Goal: Information Seeking & Learning: Learn about a topic

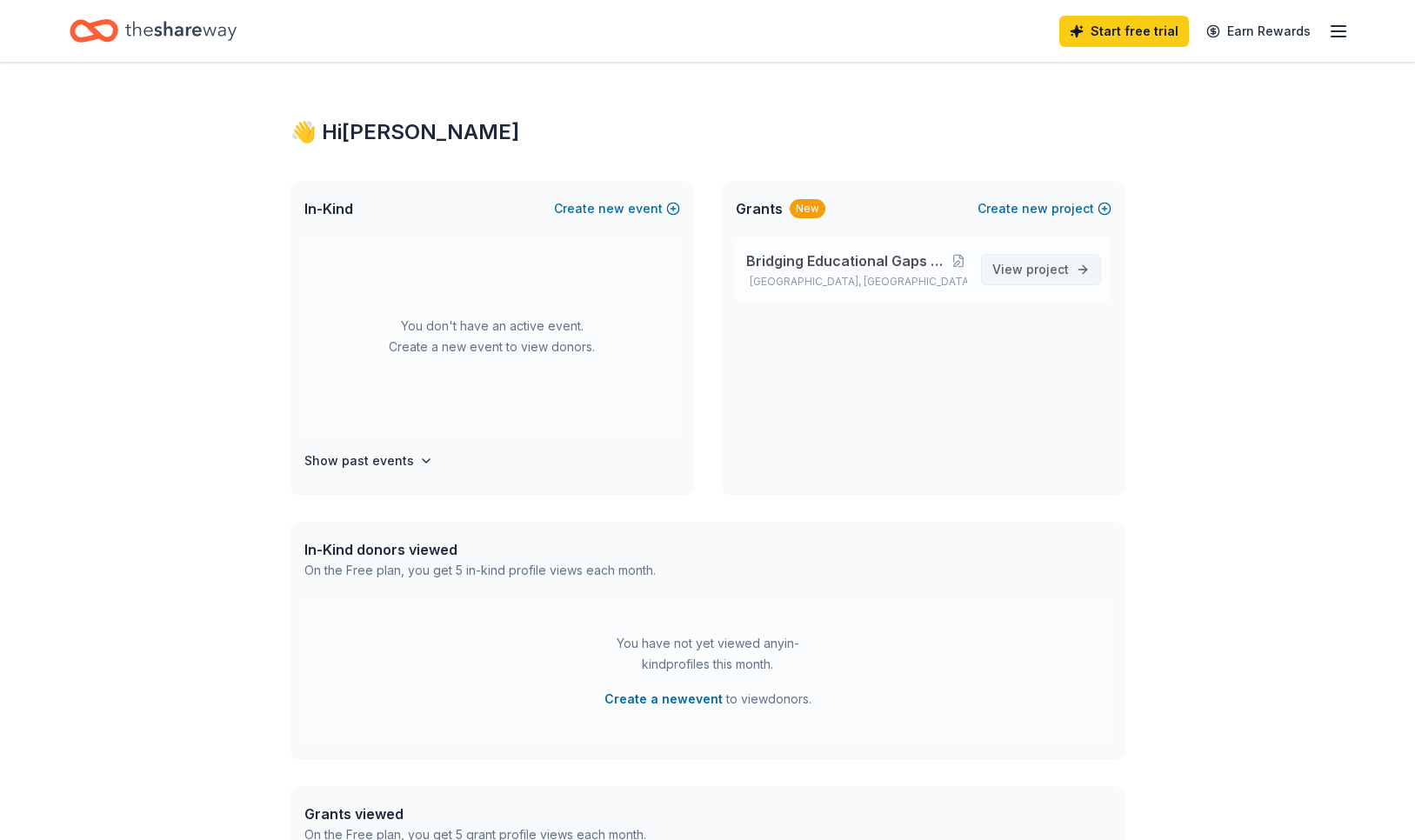
click at [1035, 270] on span "project" at bounding box center [1048, 269] width 43 height 15
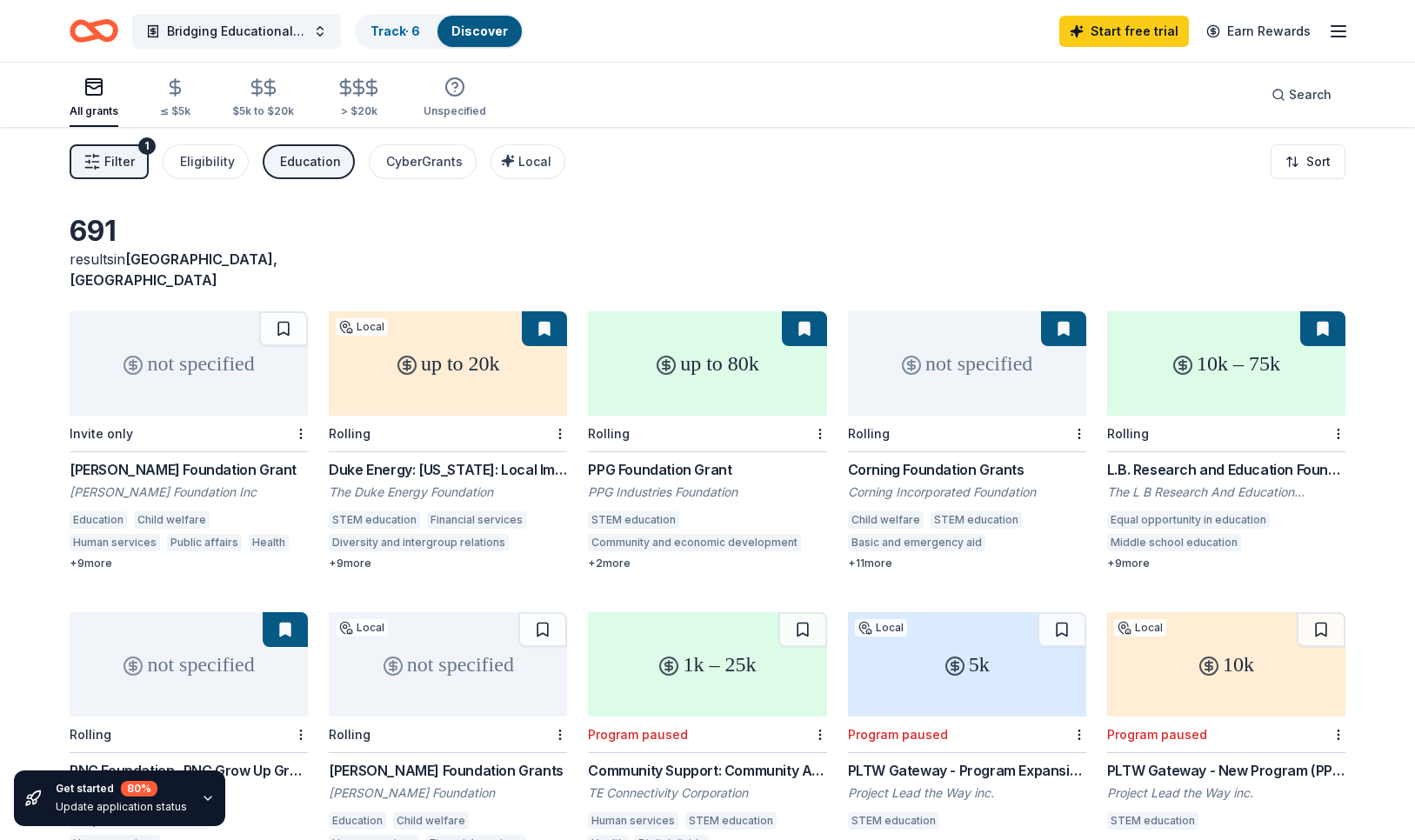
click at [871, 459] on div "Corning Foundation Grants" at bounding box center [966, 469] width 239 height 21
click at [1062, 311] on button at bounding box center [1063, 328] width 46 height 35
click at [1082, 413] on html "Bridging Educational Gaps & Supporting Families in Crisis Program Track · 6 Dis…" at bounding box center [707, 420] width 1415 height 840
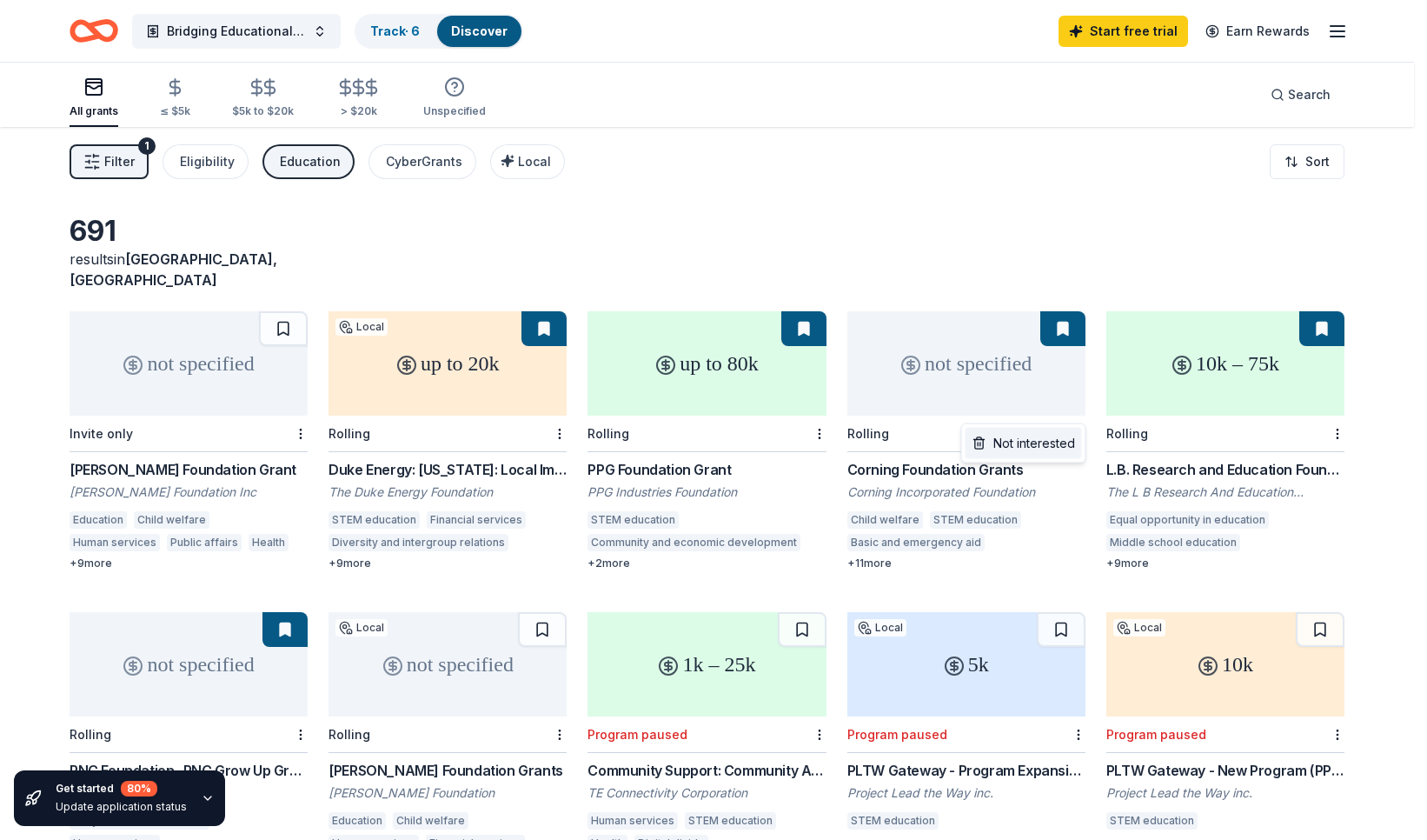
click at [1054, 440] on div "Not interested" at bounding box center [1024, 443] width 116 height 31
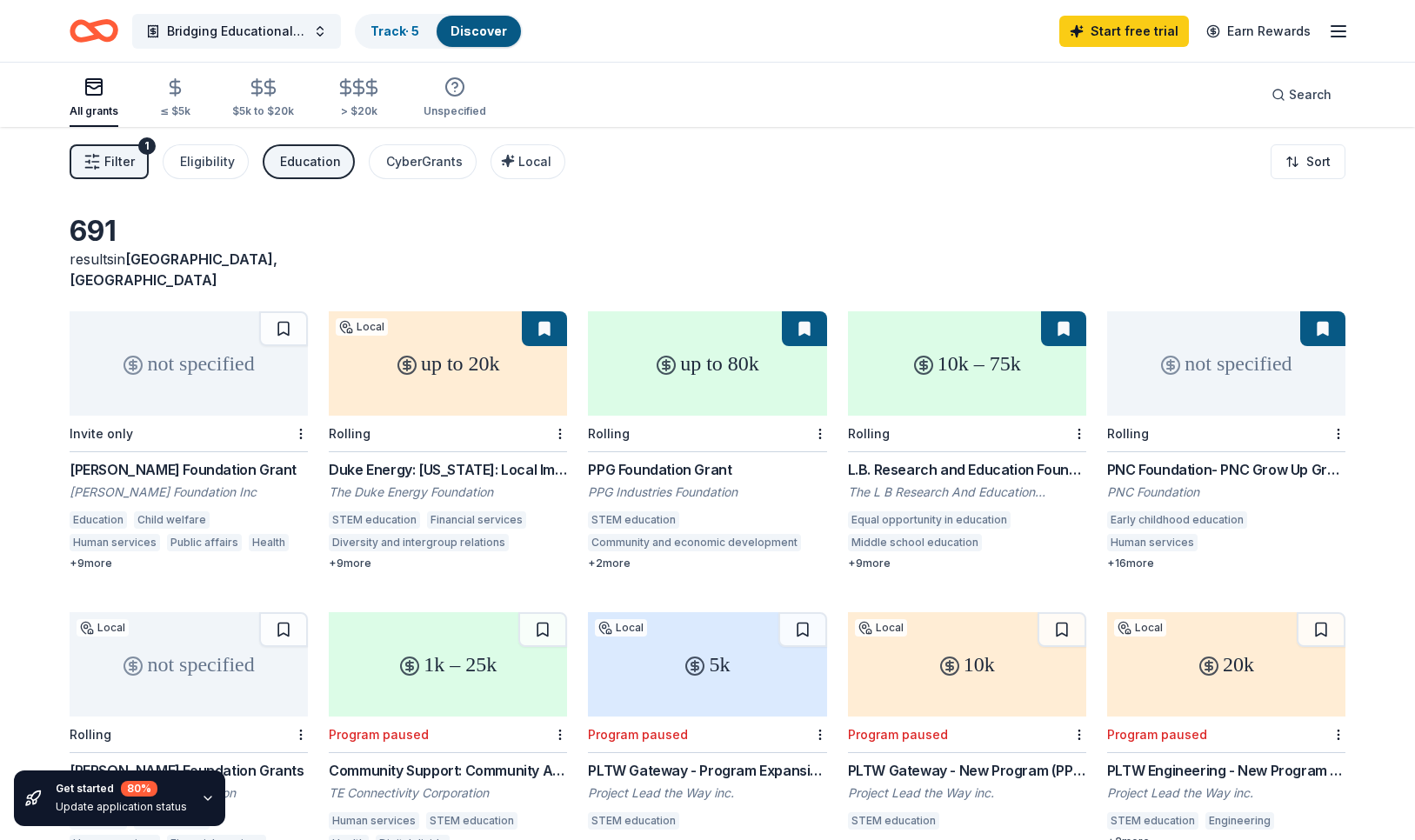
click at [1148, 459] on div "PNC Foundation- PNC Grow Up Great" at bounding box center [1225, 469] width 239 height 21
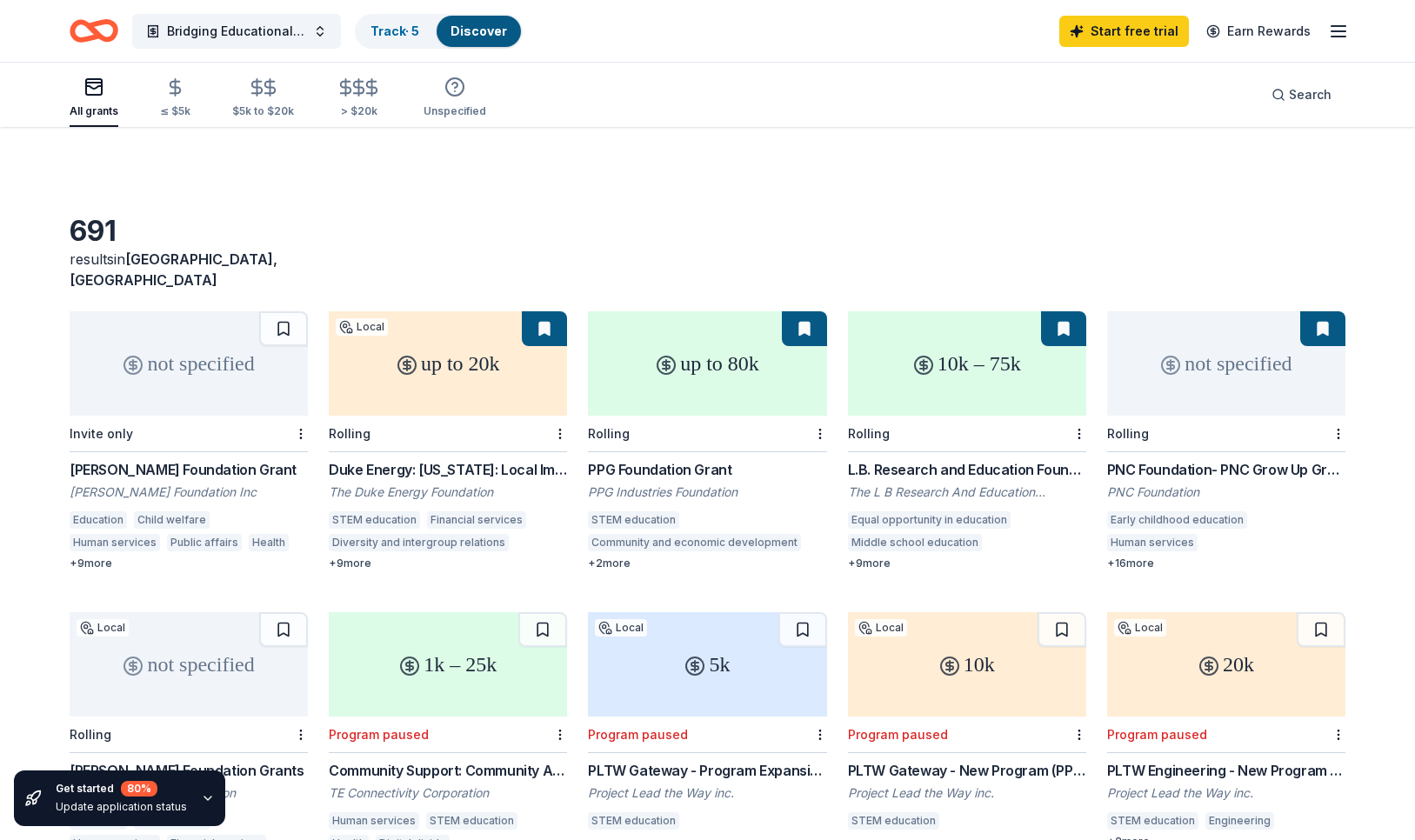
scroll to position [30, 0]
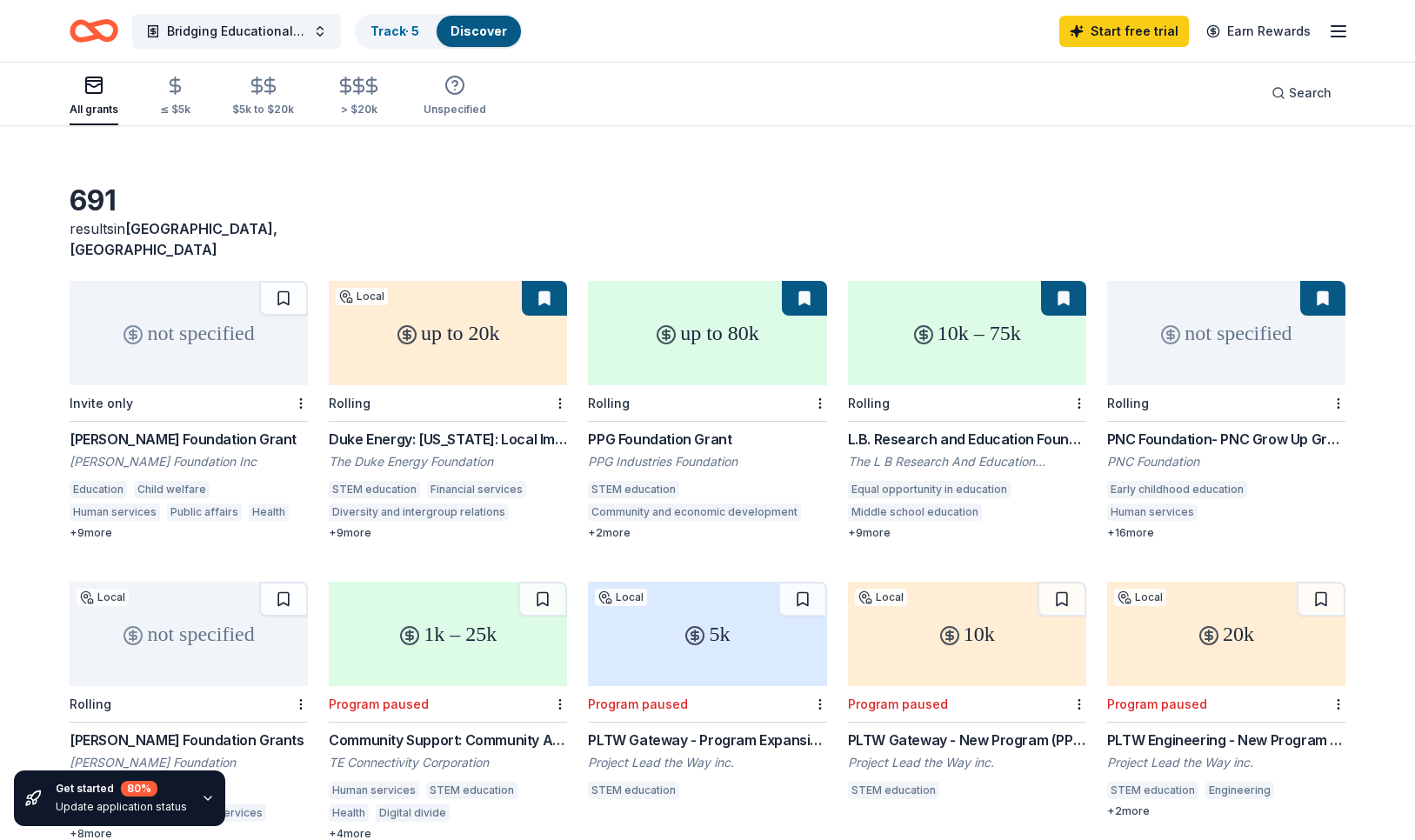
click at [657, 429] on div "PPG Foundation Grant" at bounding box center [707, 439] width 239 height 21
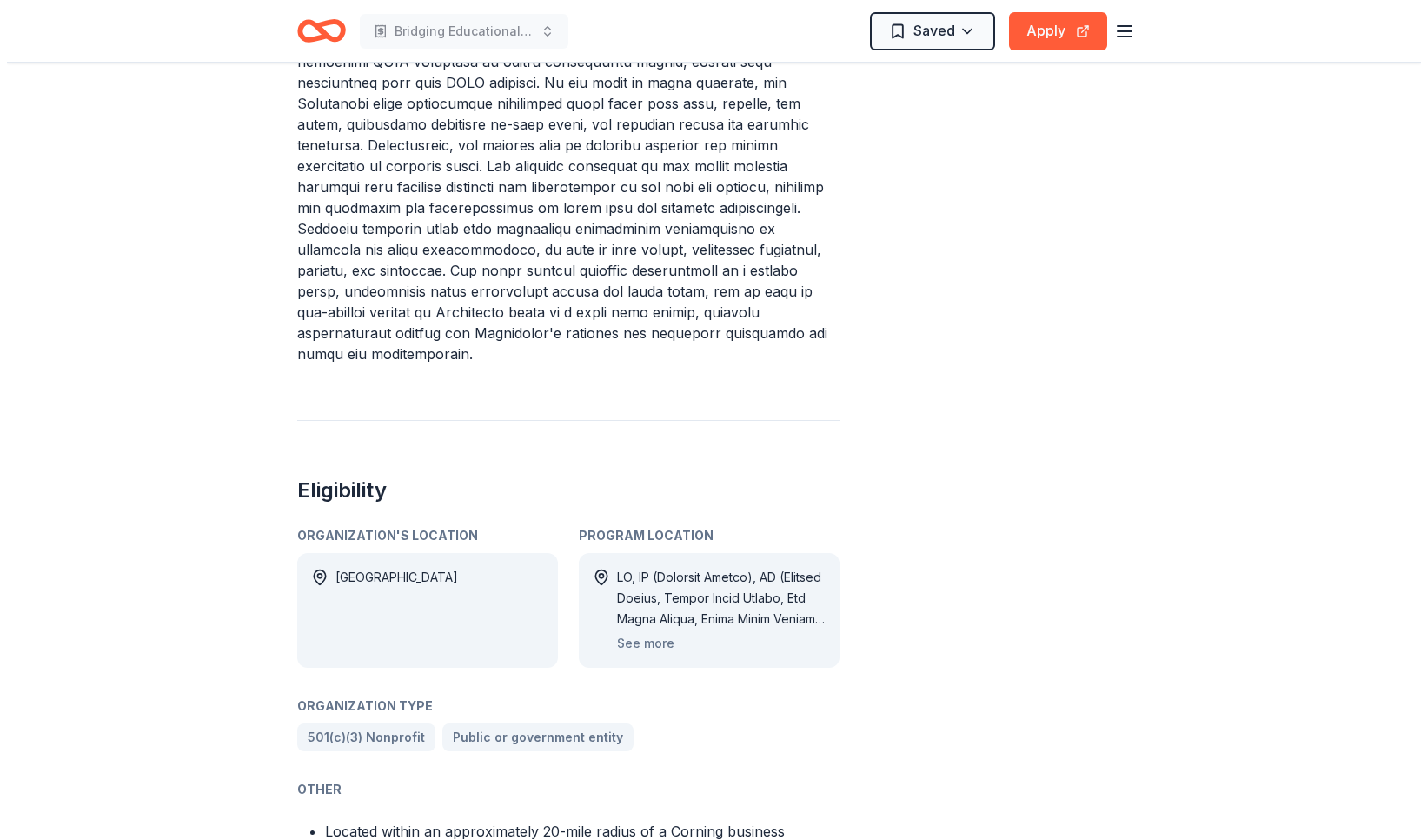
scroll to position [869, 0]
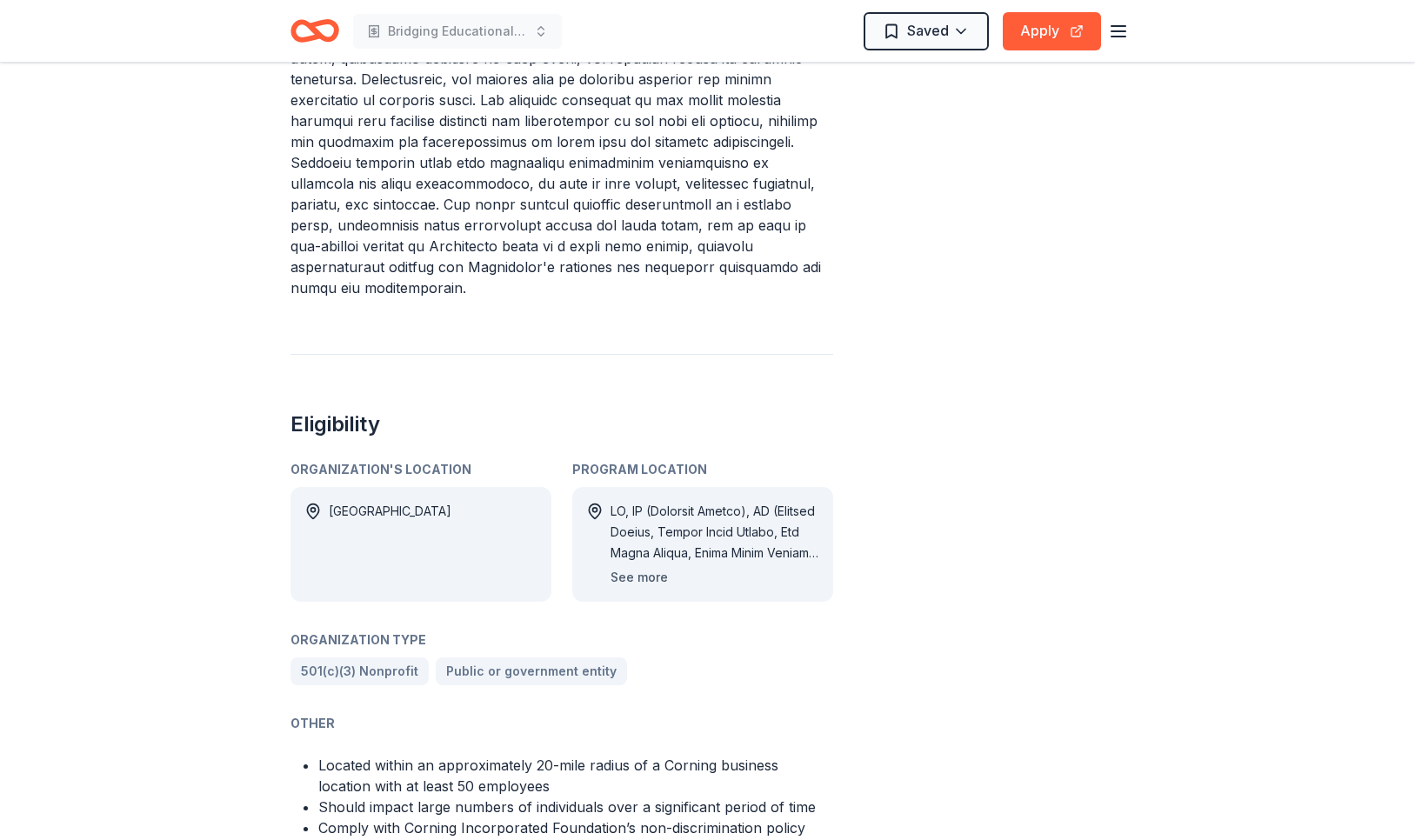
click at [634, 567] on button "See more" at bounding box center [639, 576] width 57 height 21
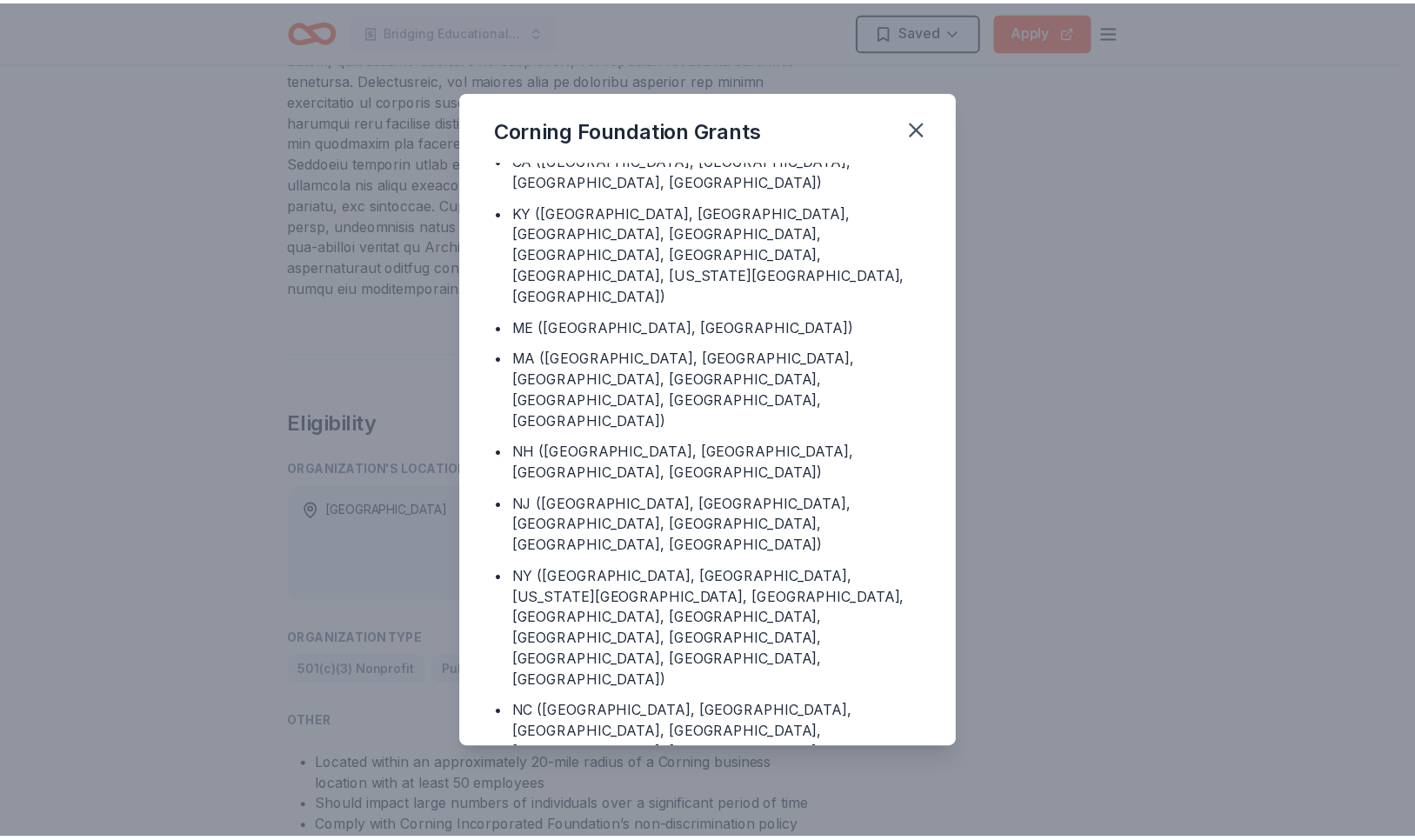
scroll to position [105, 0]
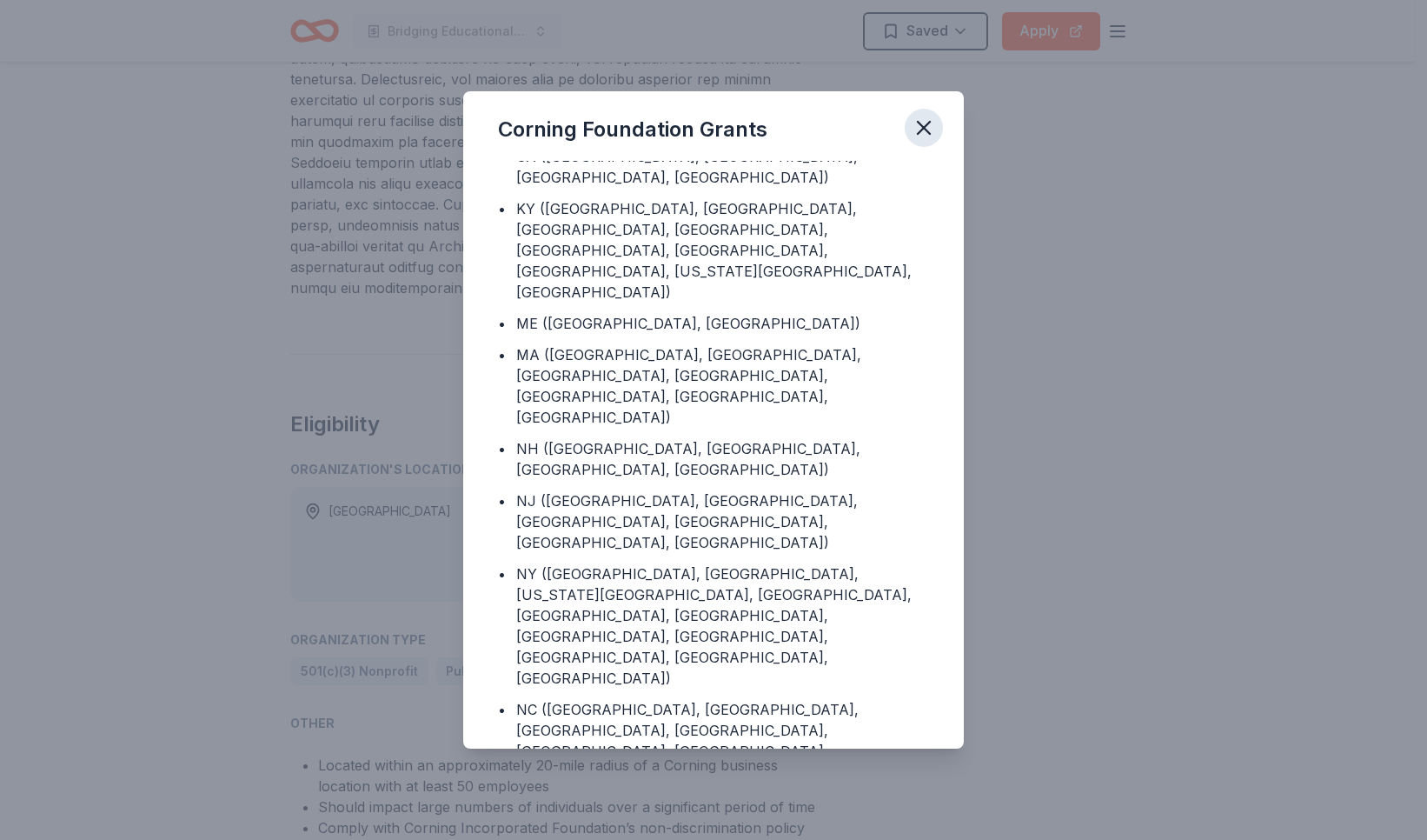
click at [920, 130] on icon "button" at bounding box center [924, 128] width 13 height 13
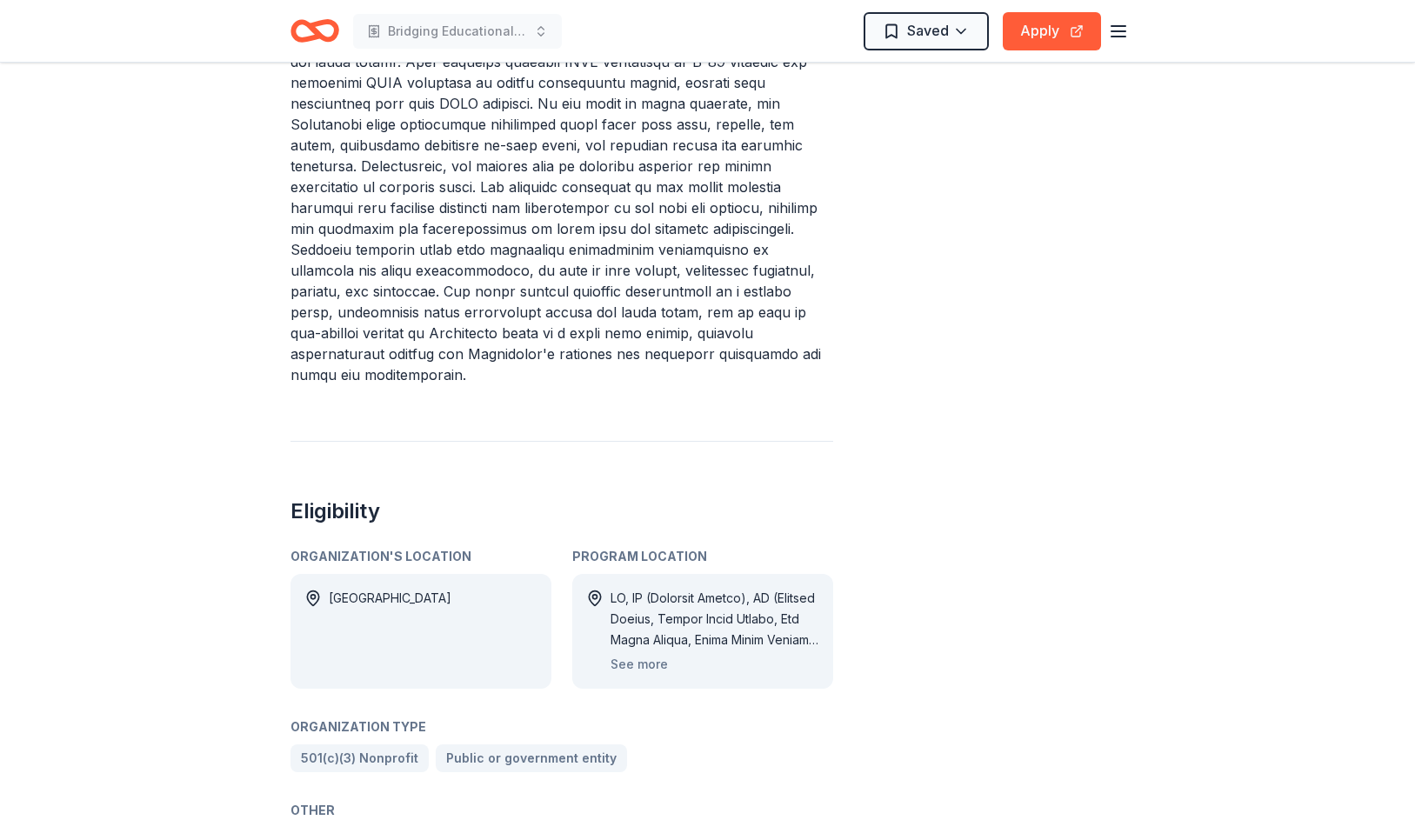
scroll to position [411, 0]
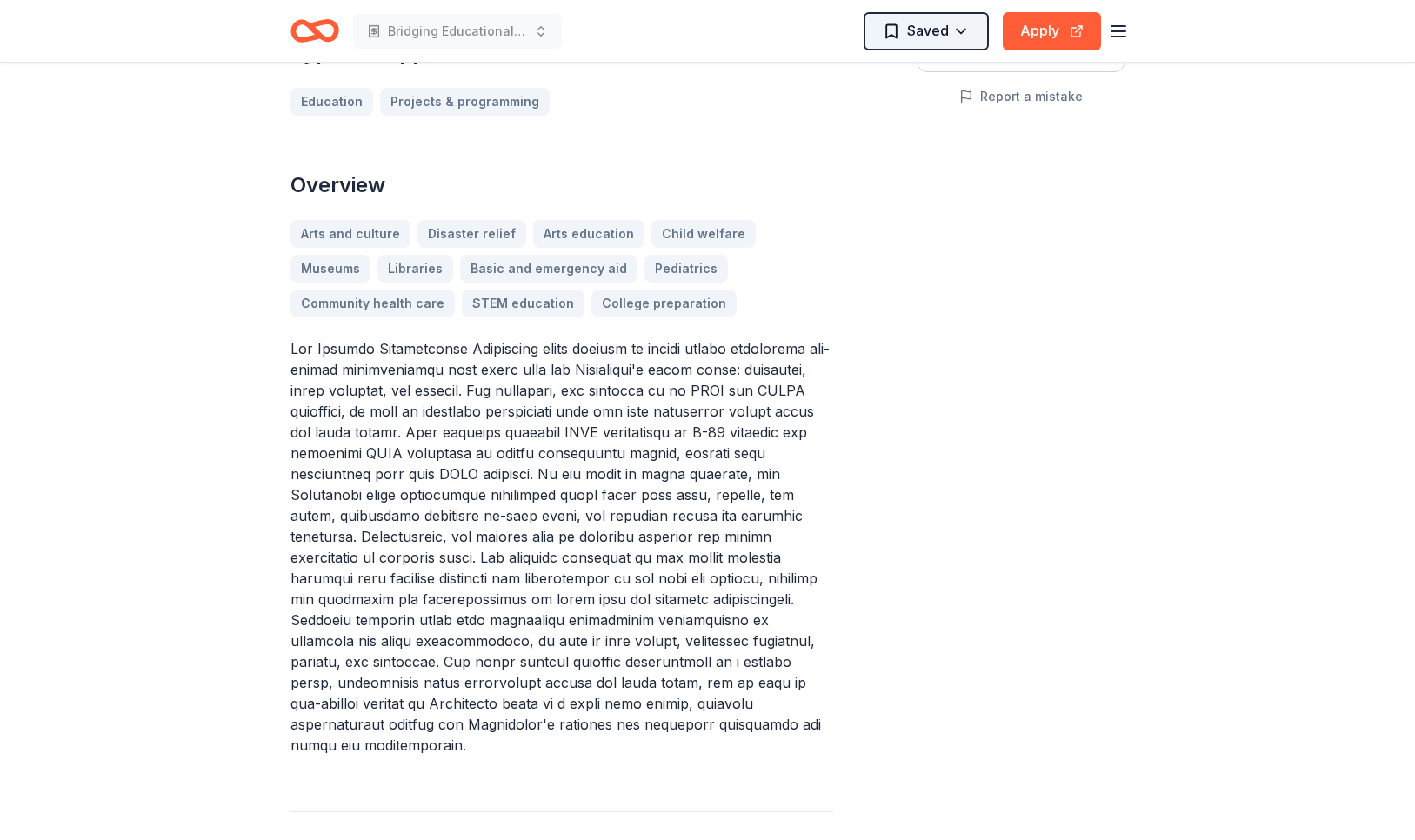
click at [930, 35] on html "Bridging Educational Gaps & Supporting Families in Crisis Program Saved Apply C…" at bounding box center [707, 9] width 1415 height 840
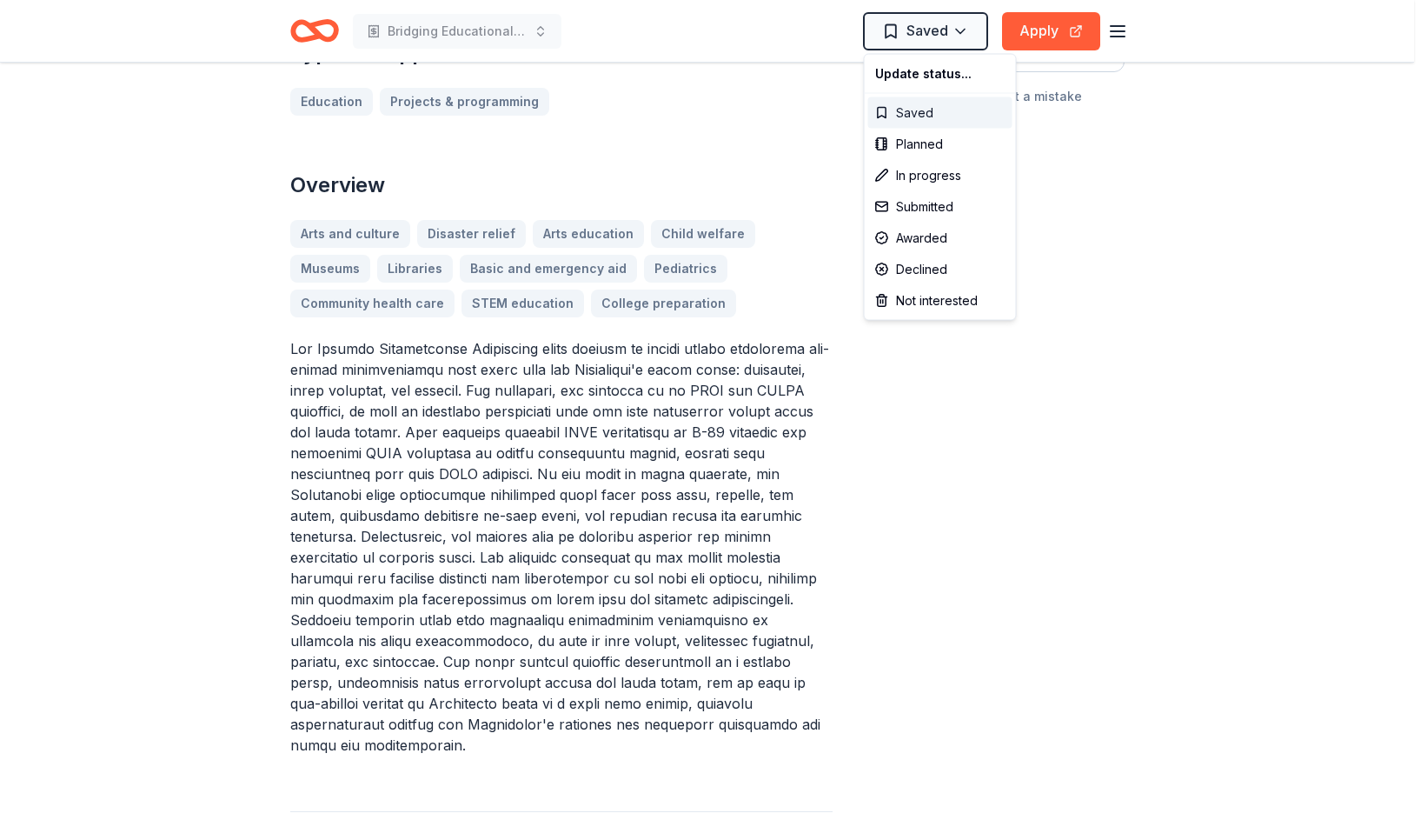
click at [904, 105] on div "Saved" at bounding box center [940, 113] width 144 height 31
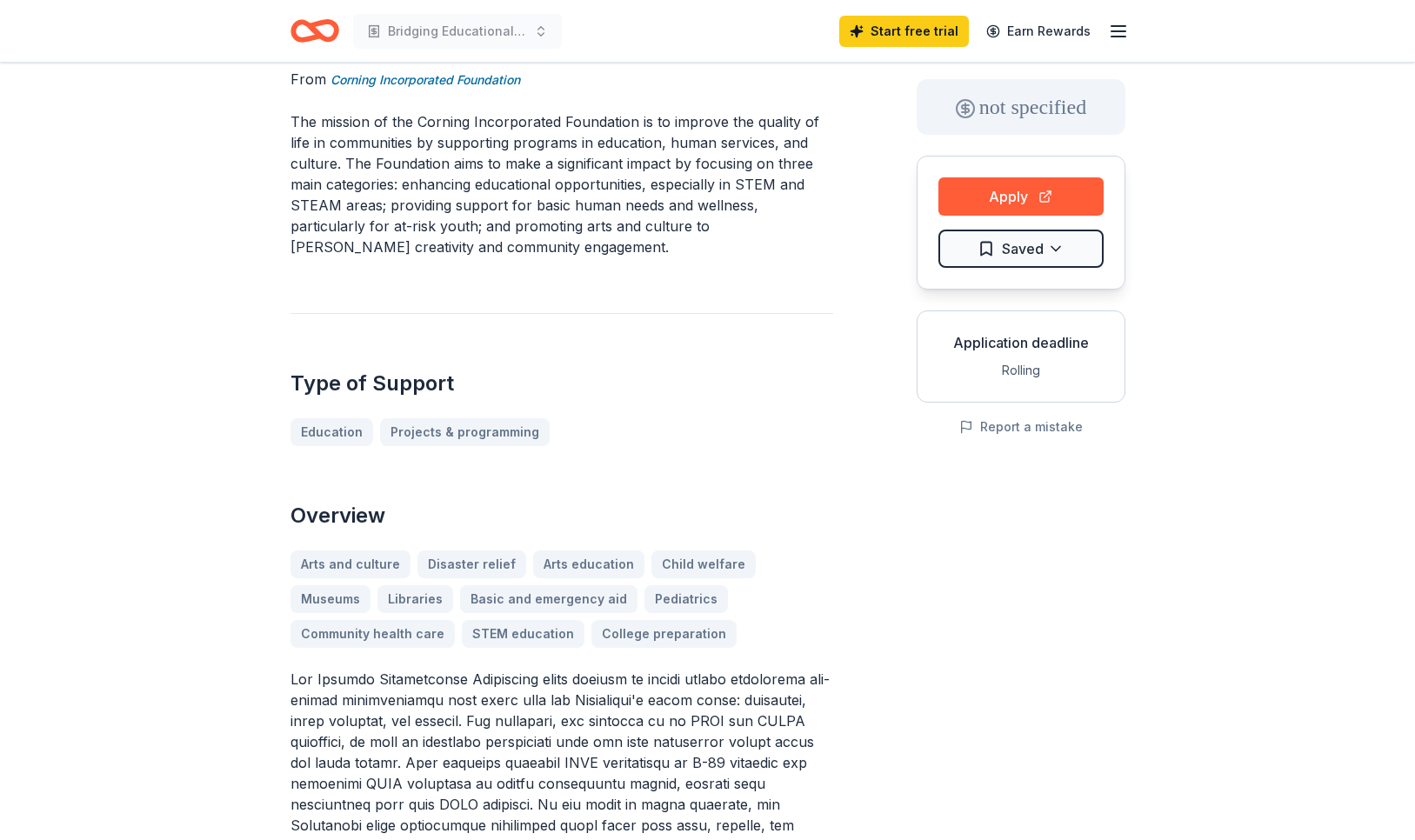
scroll to position [0, 0]
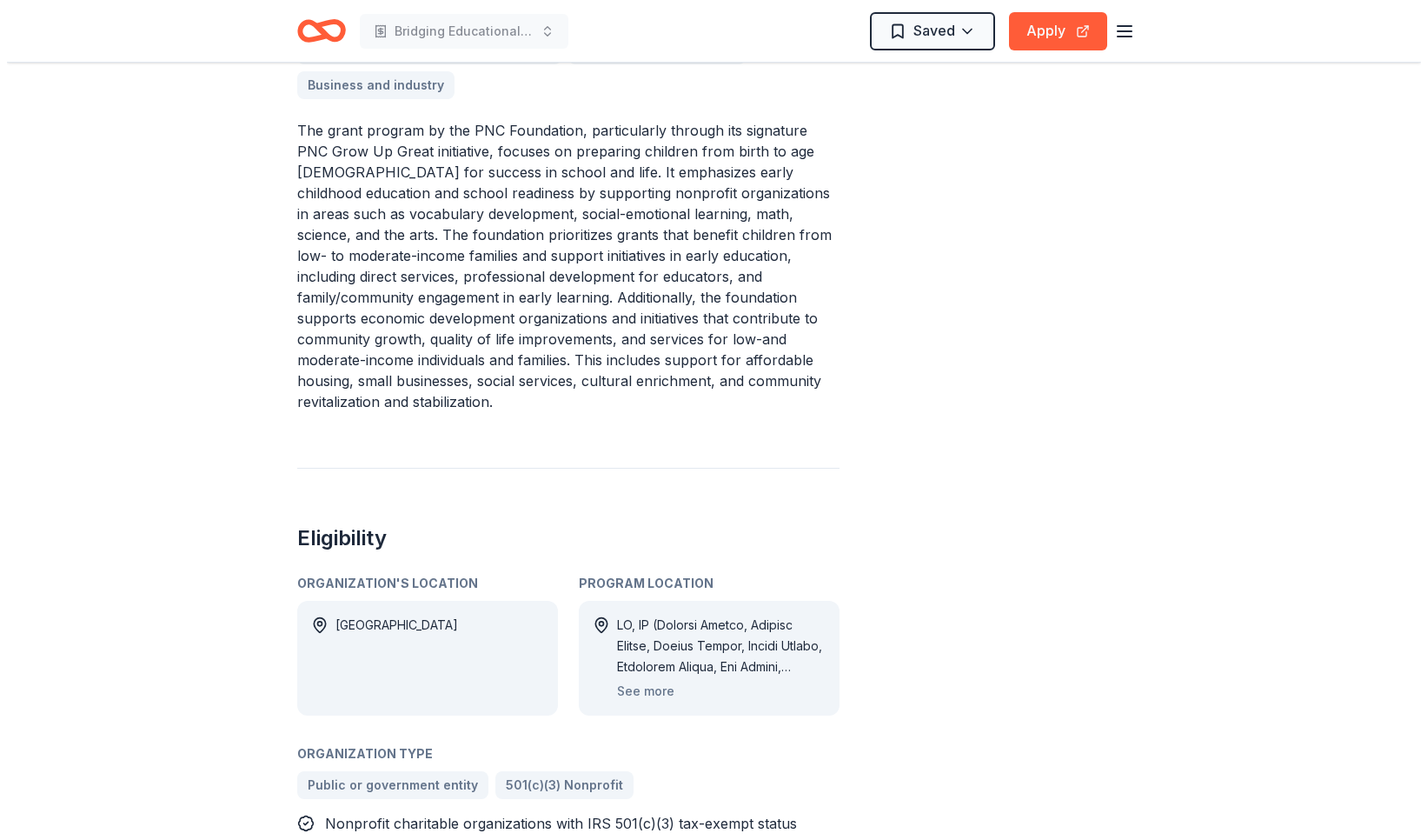
scroll to position [861, 0]
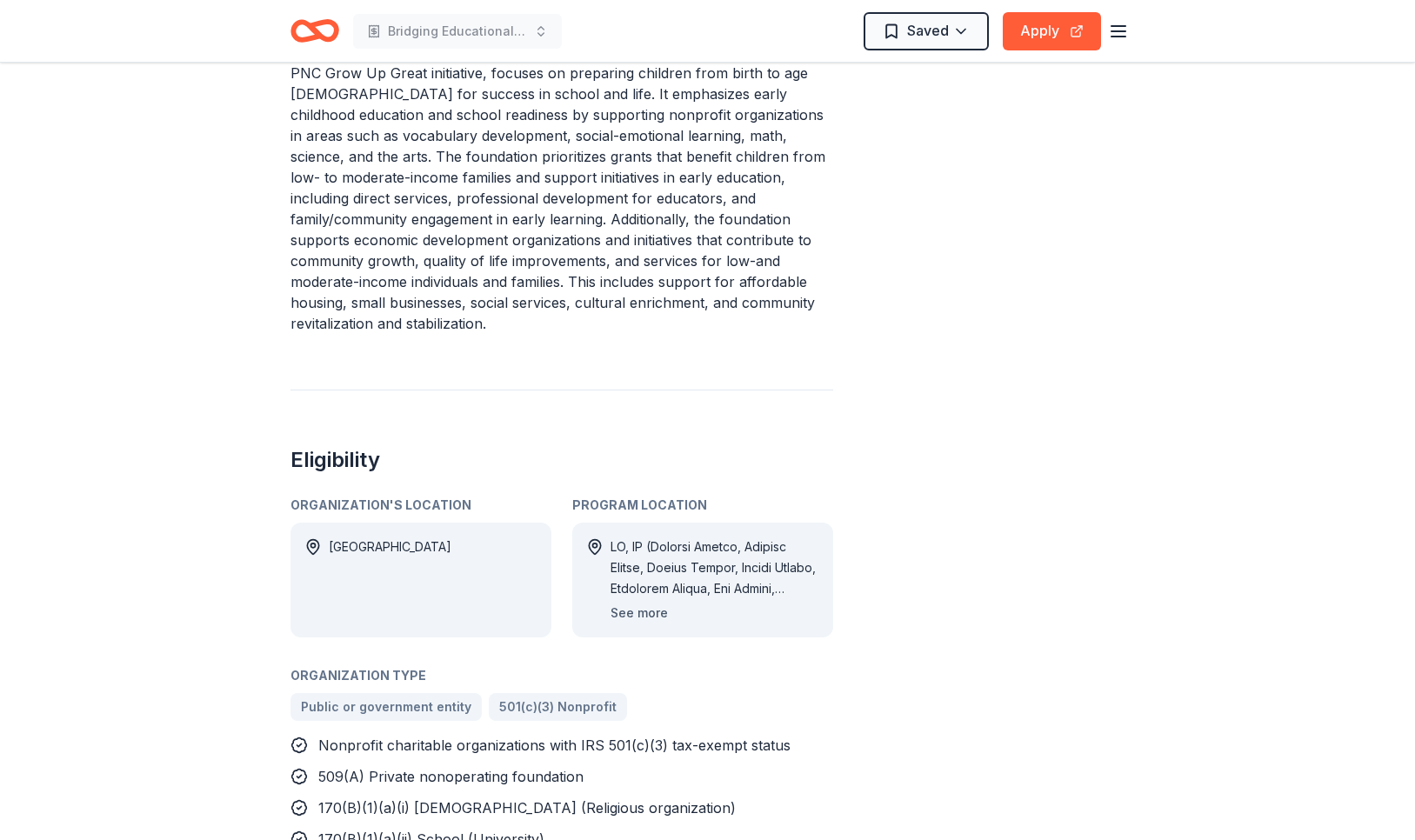
click at [653, 602] on button "See more" at bounding box center [639, 612] width 57 height 21
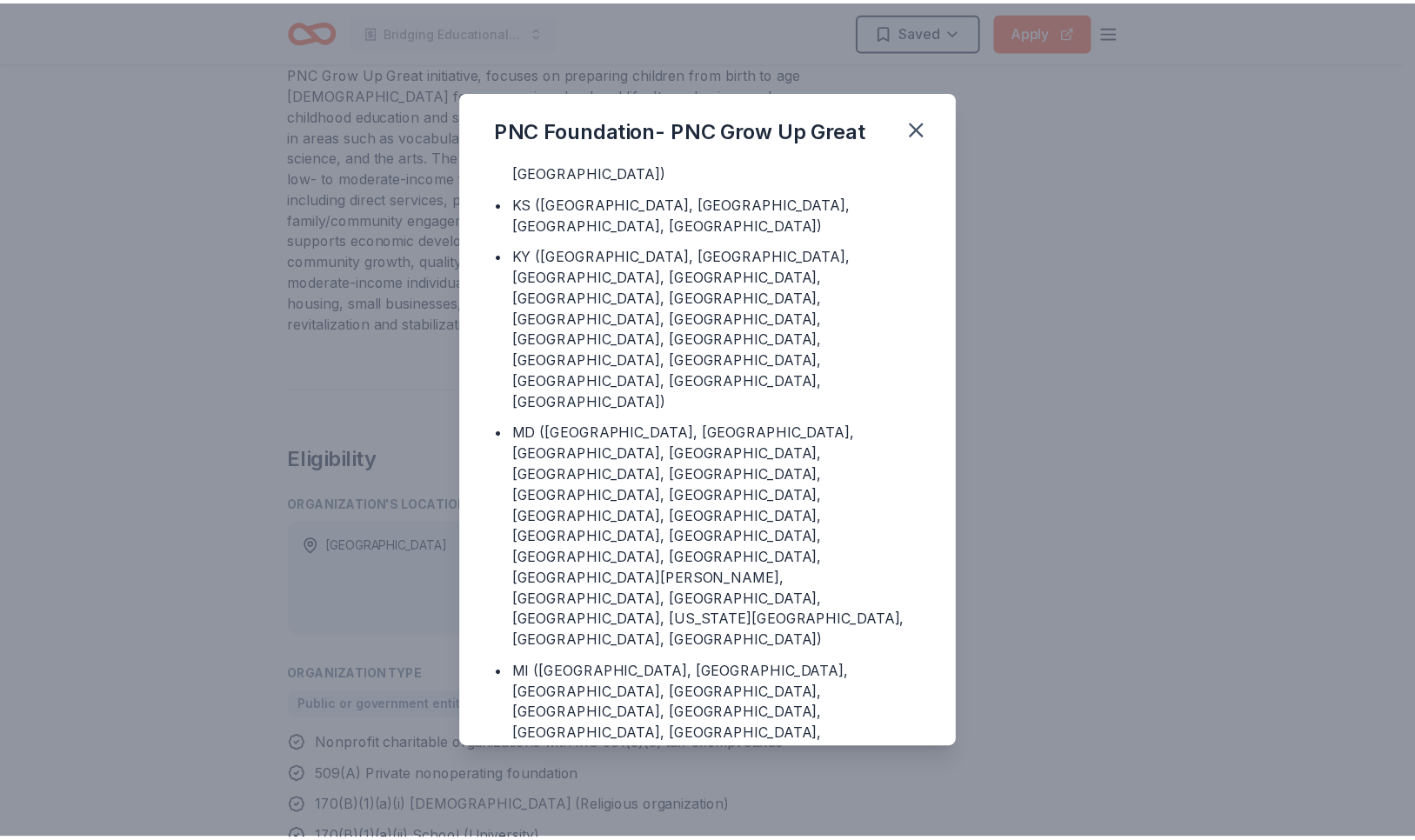
scroll to position [1533, 0]
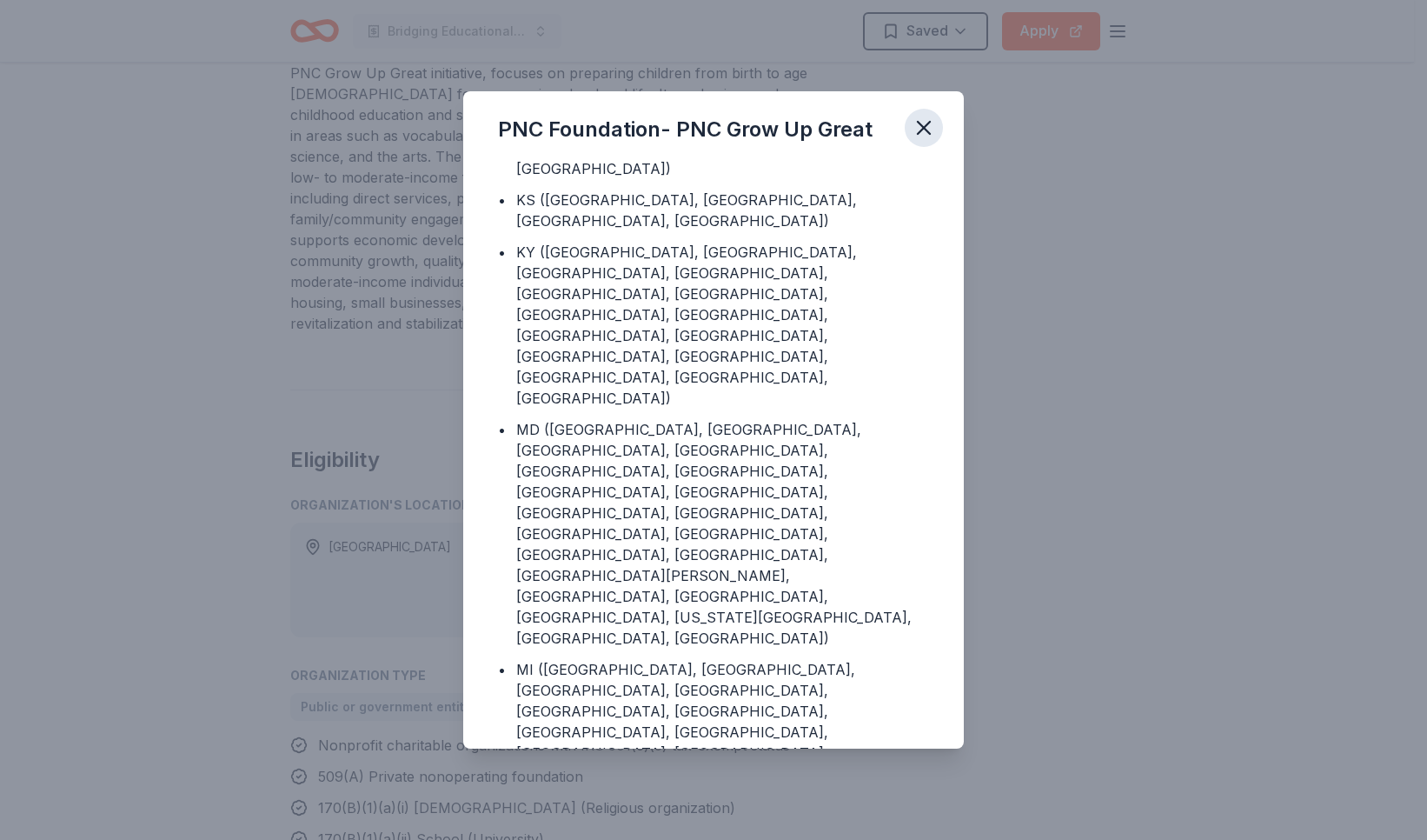
click at [928, 113] on button "button" at bounding box center [924, 128] width 38 height 38
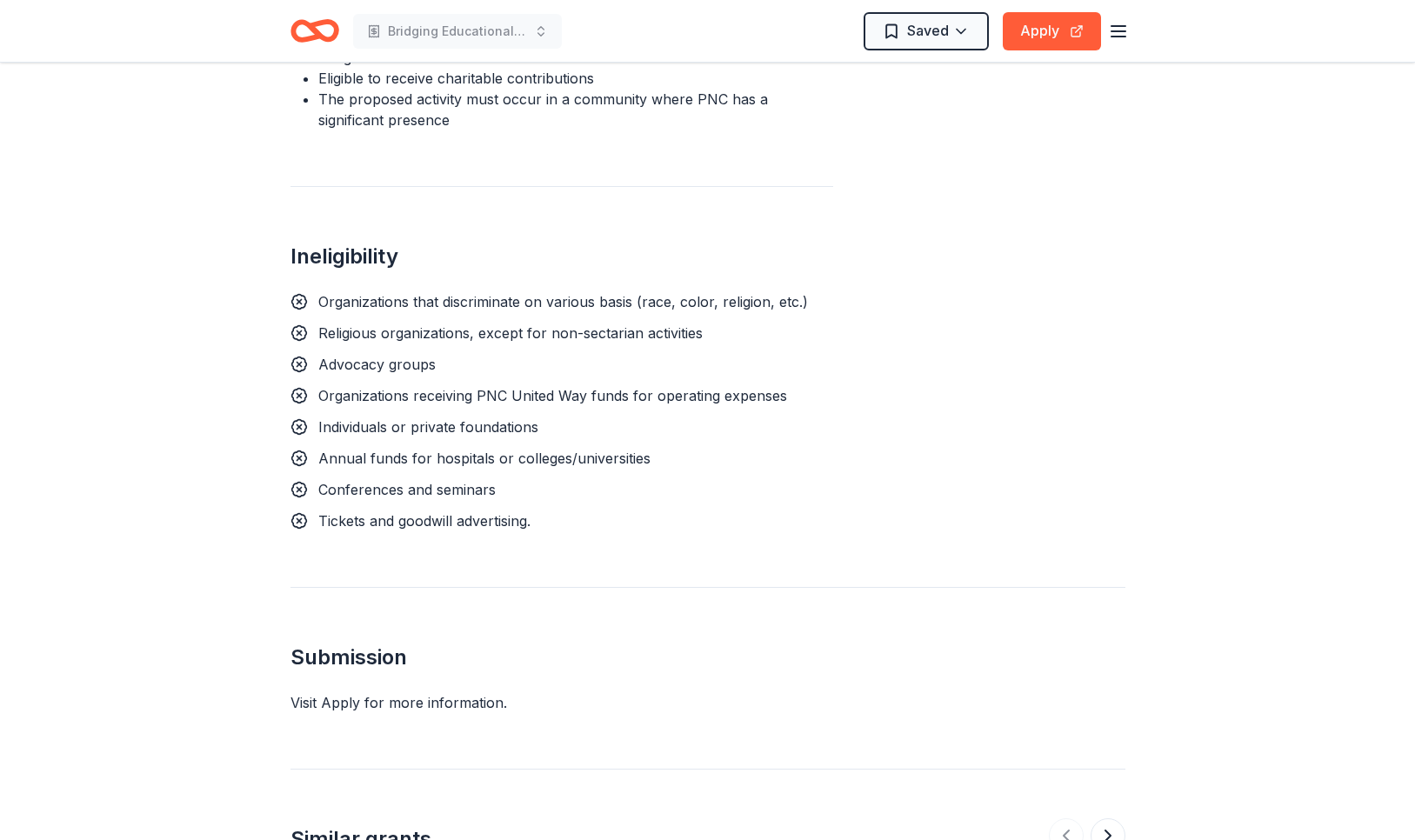
scroll to position [1969, 0]
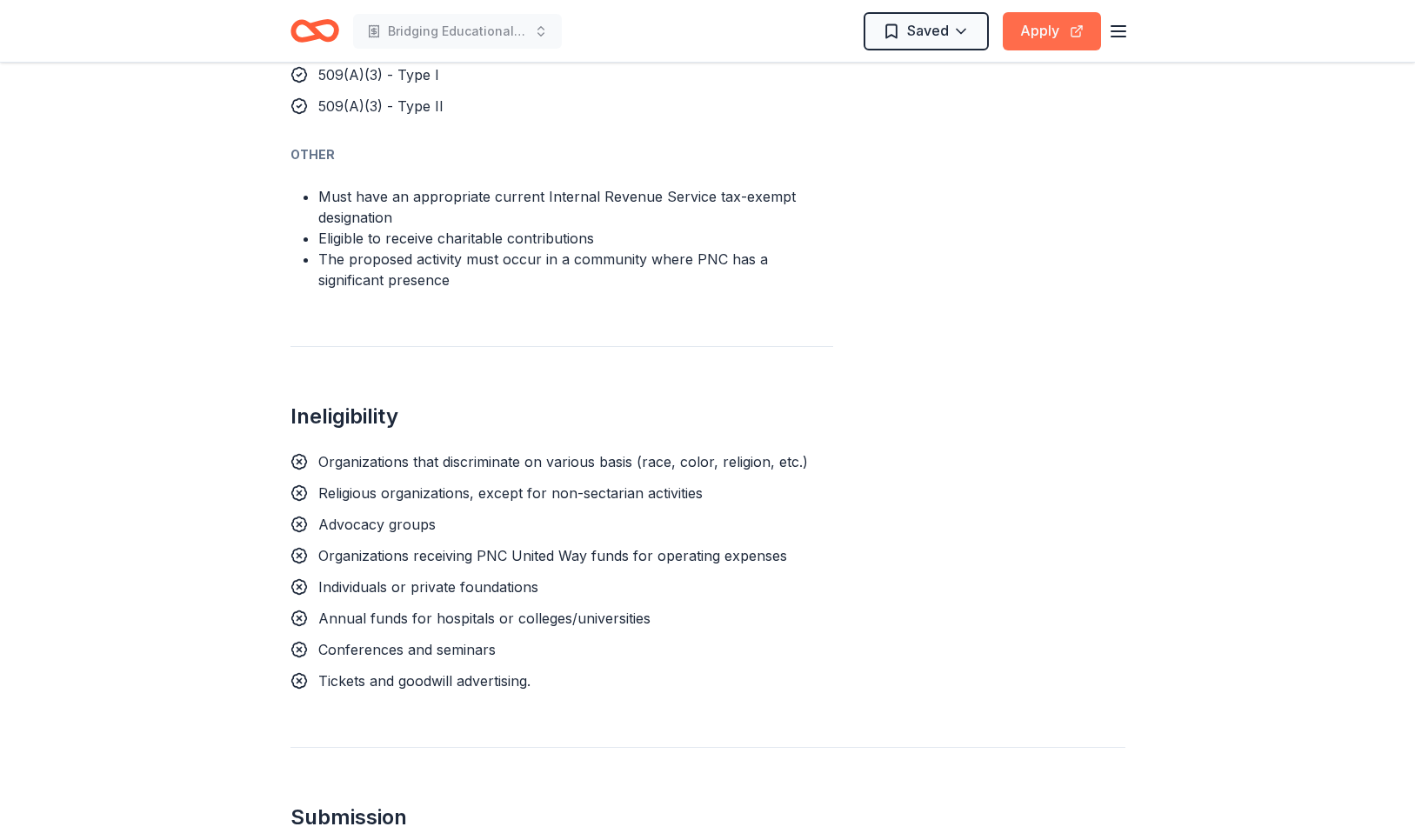
click at [1066, 24] on button "Apply" at bounding box center [1052, 31] width 98 height 38
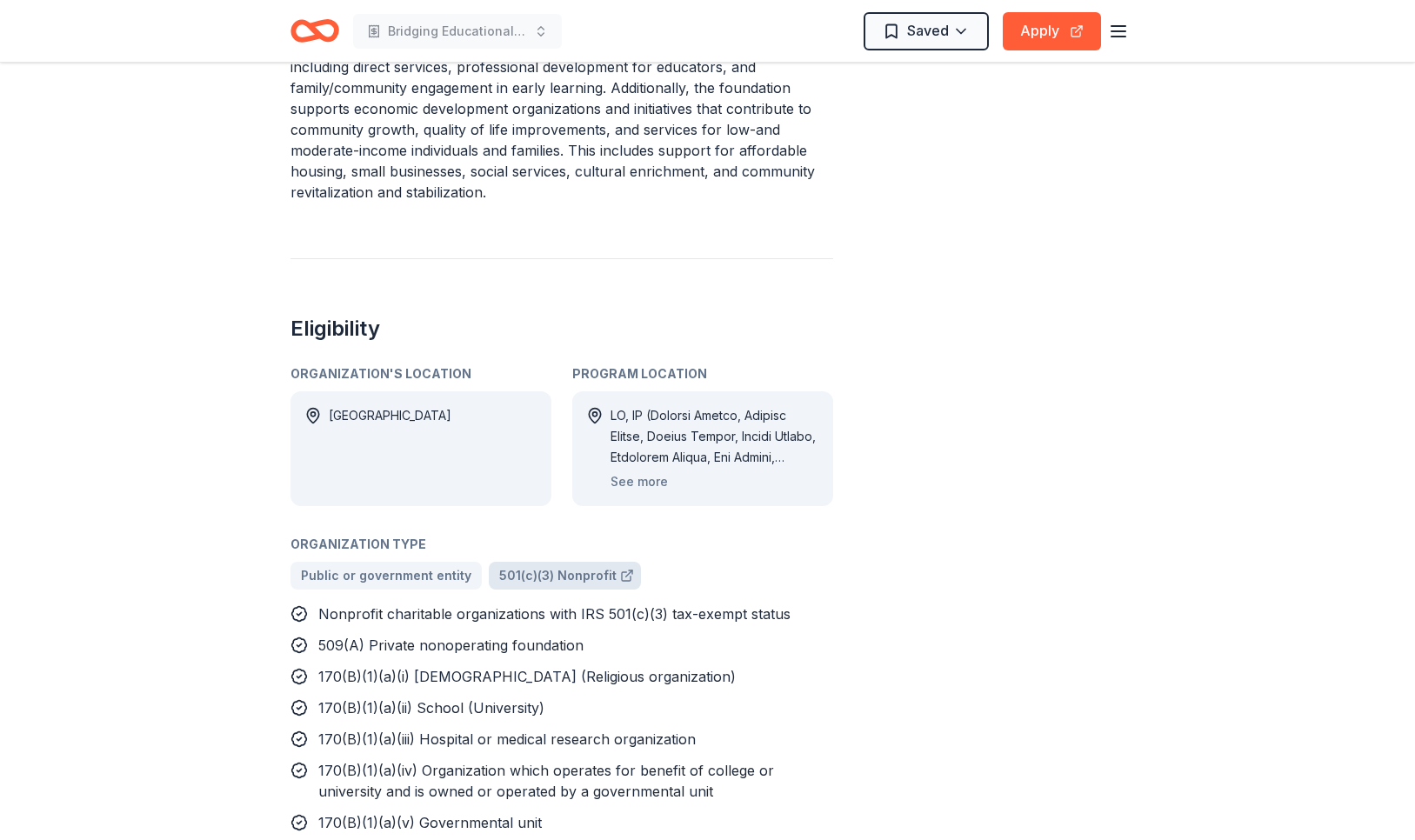
scroll to position [897, 0]
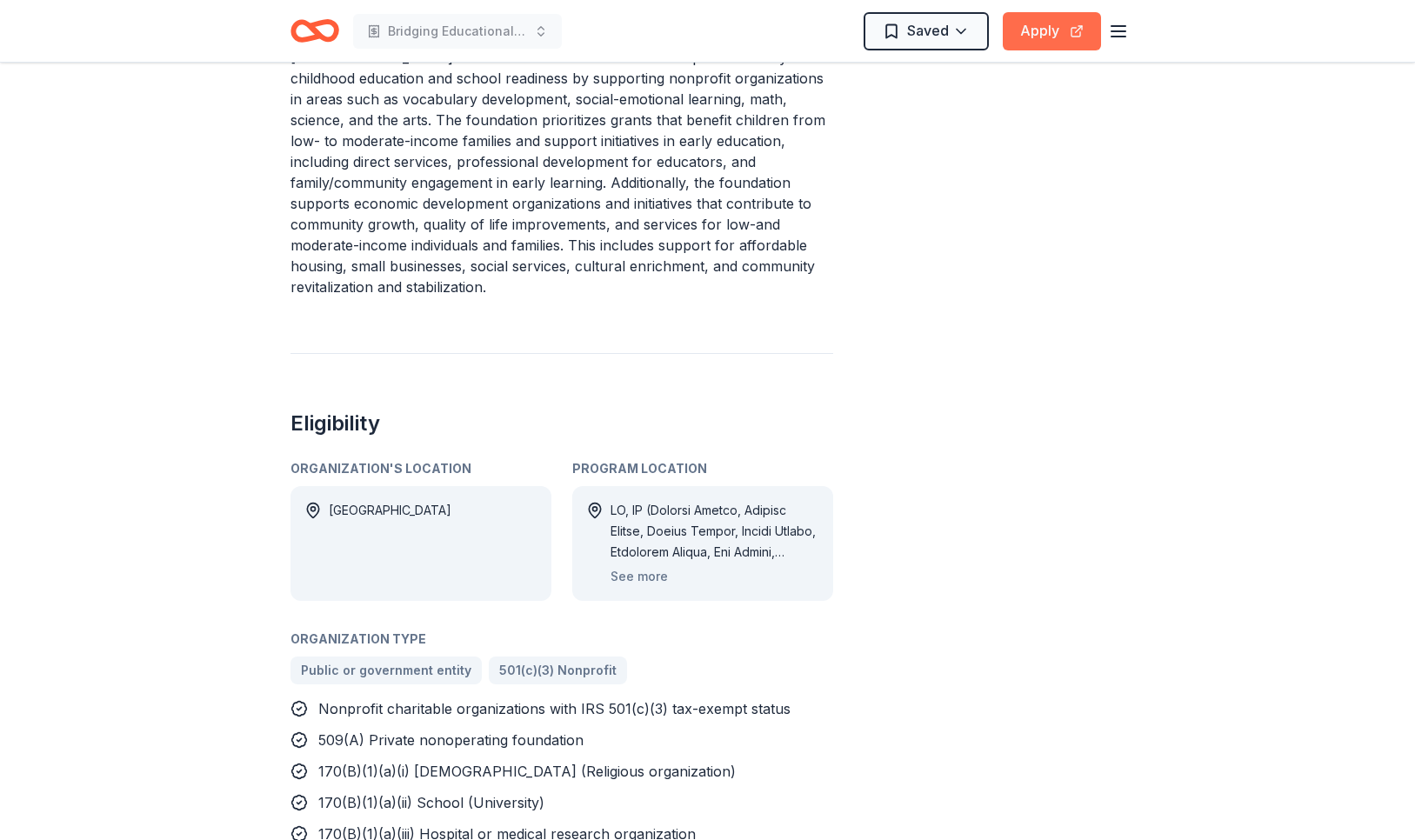
click at [1040, 45] on button "Apply" at bounding box center [1052, 31] width 98 height 38
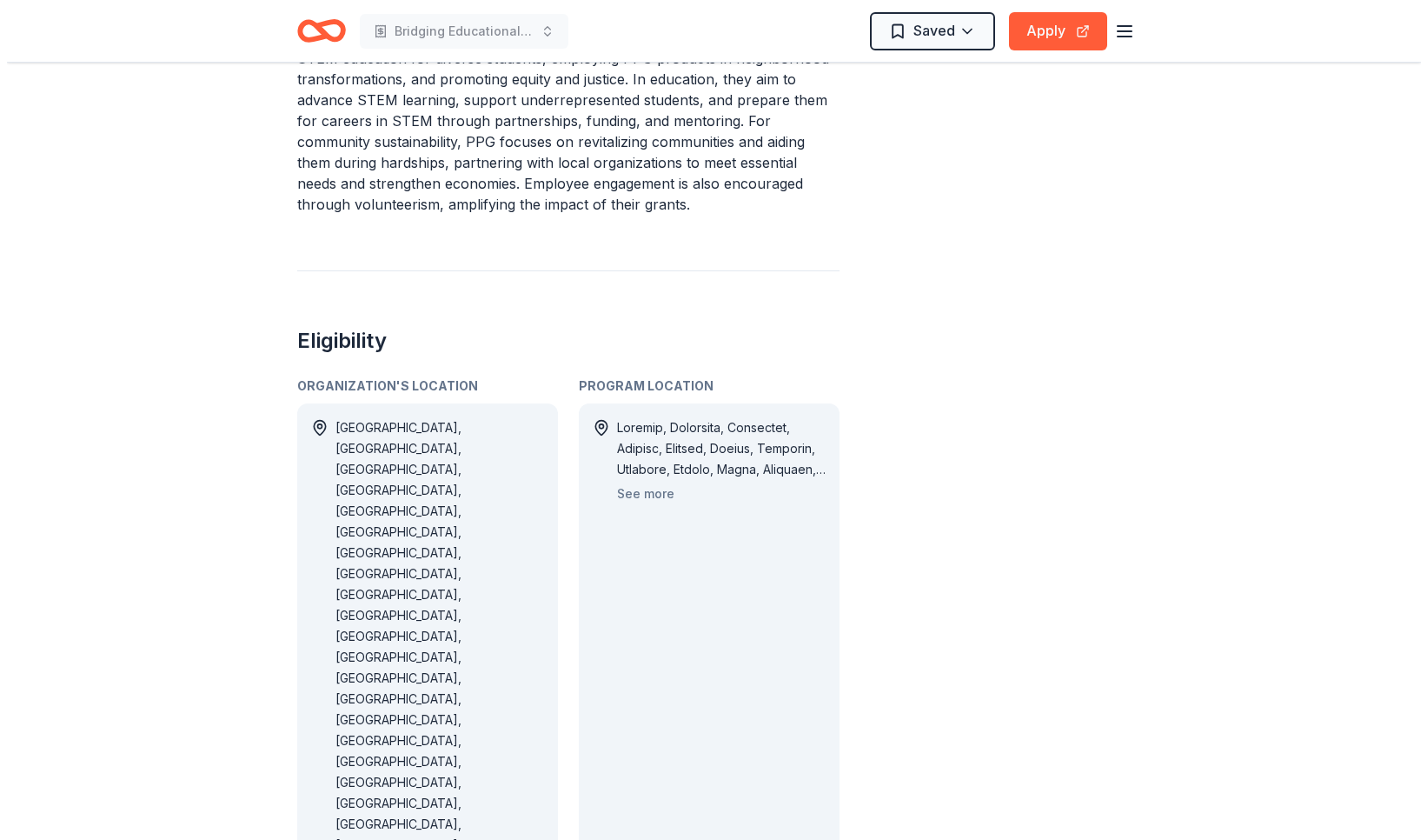
scroll to position [753, 0]
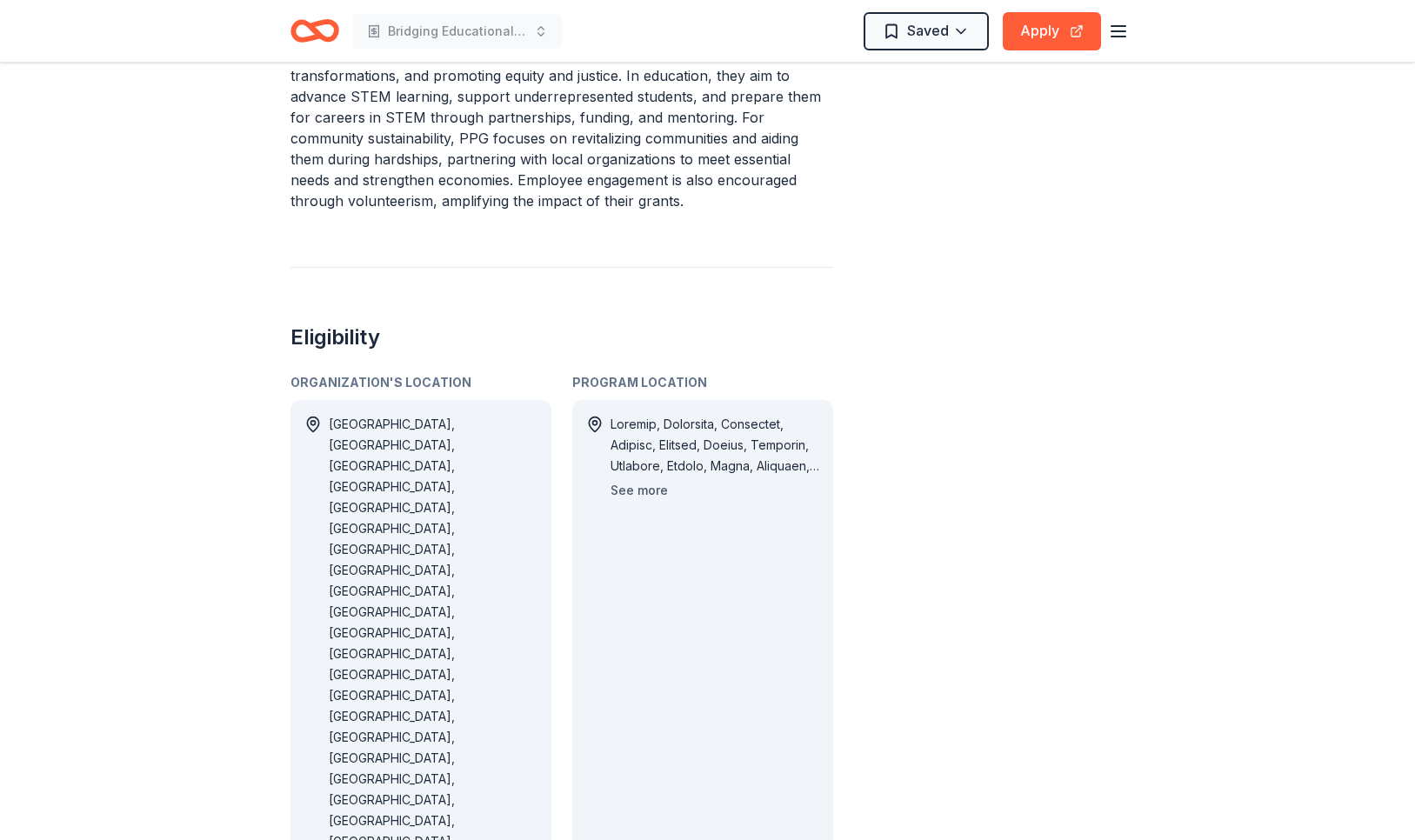
click at [645, 480] on button "See more" at bounding box center [639, 490] width 57 height 21
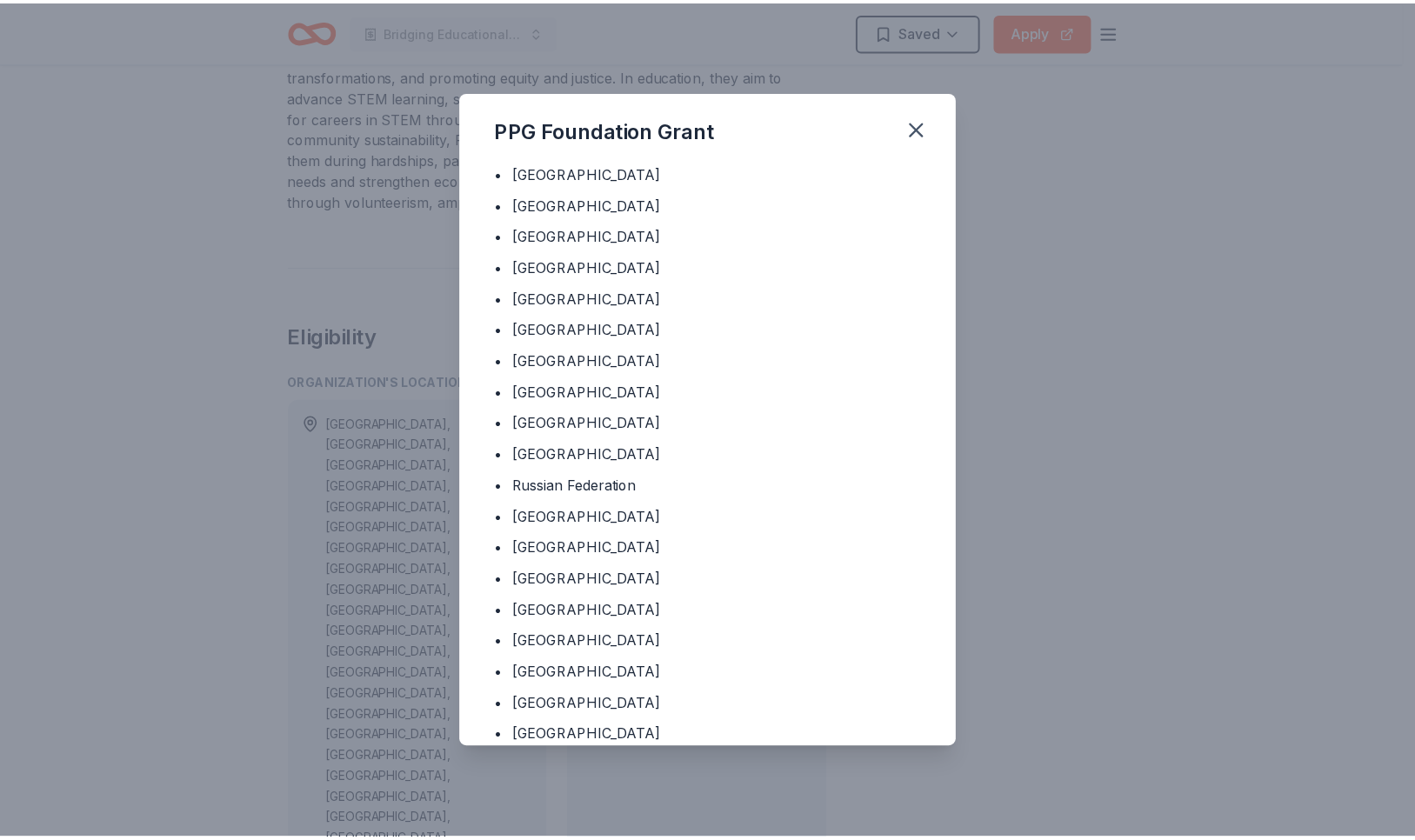
scroll to position [959, 0]
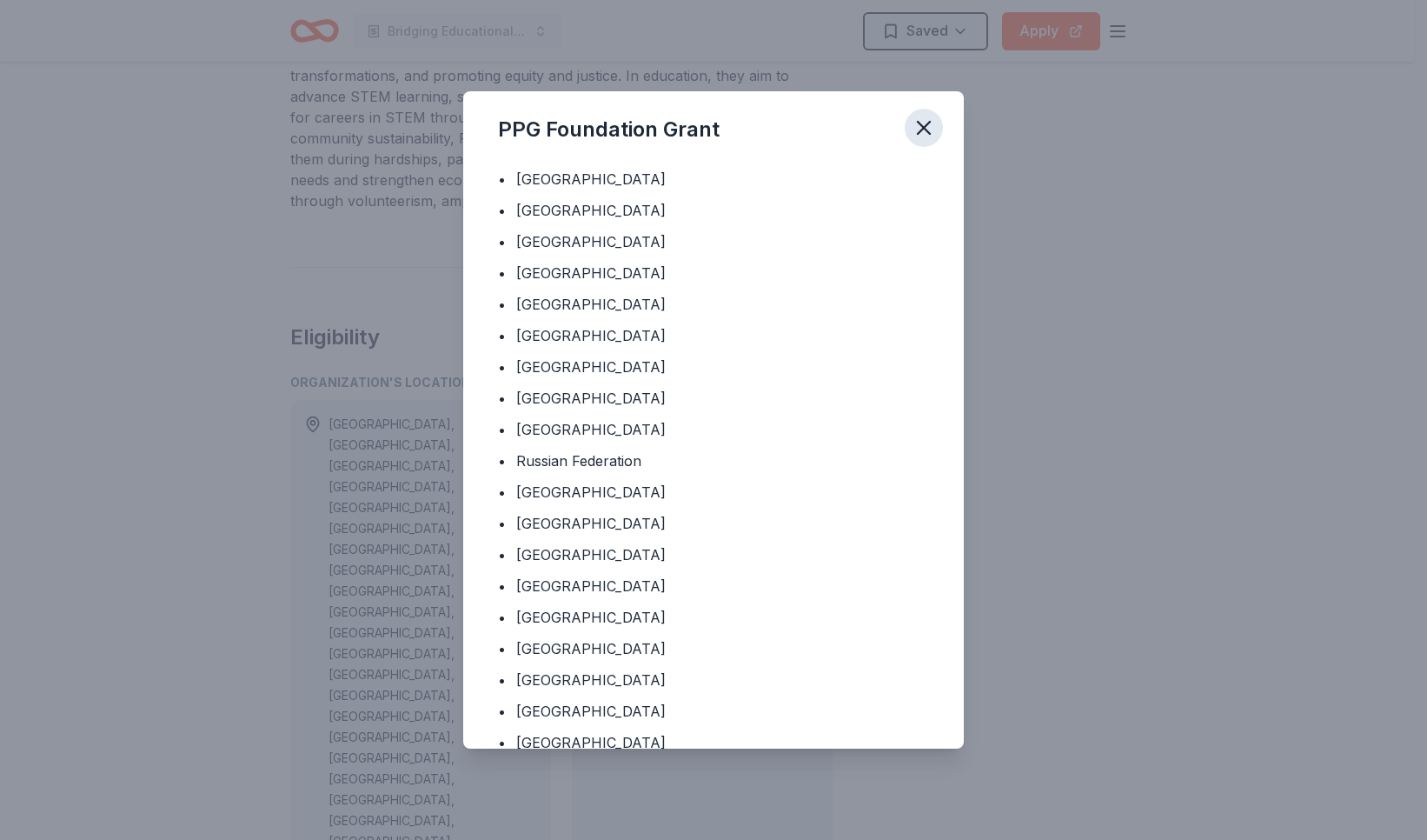
click at [927, 122] on icon "button" at bounding box center [923, 127] width 24 height 24
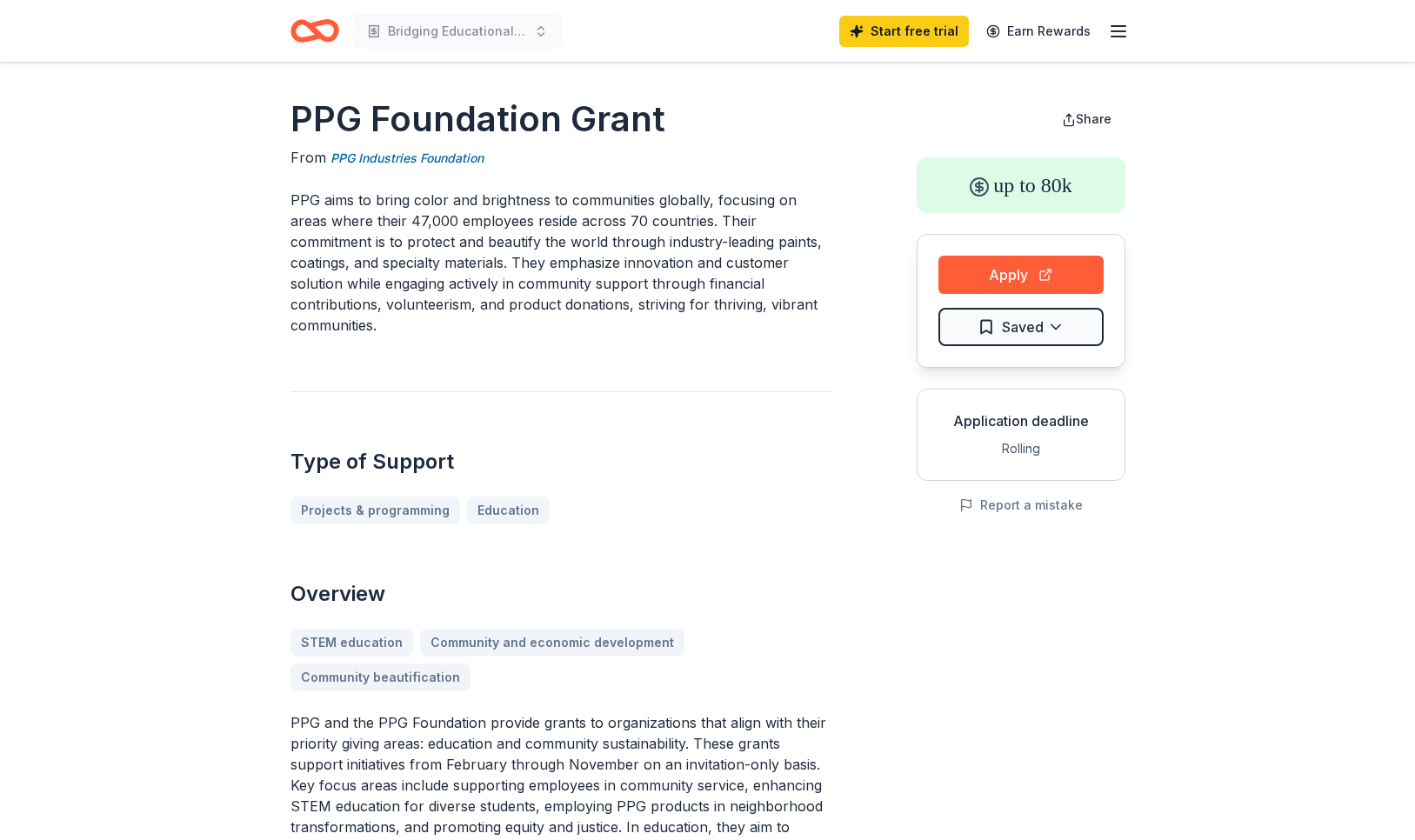
scroll to position [0, 0]
